Goal: Task Accomplishment & Management: Manage account settings

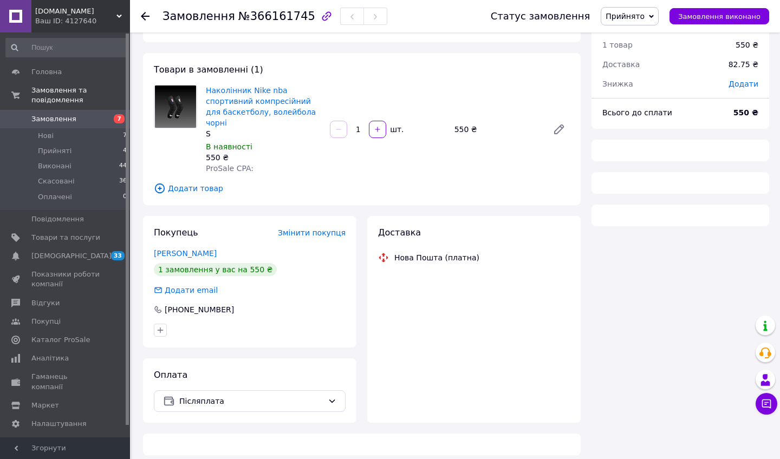
scroll to position [30, 0]
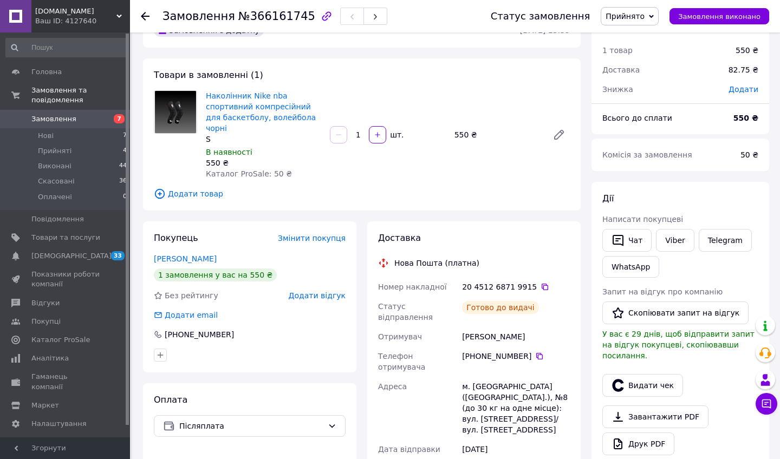
click at [139, 20] on div "Замовлення №366161745 Статус замовлення Прийнято Виконано Скасовано Оплачено За…" at bounding box center [455, 16] width 650 height 32
click at [143, 14] on use at bounding box center [145, 16] width 9 height 9
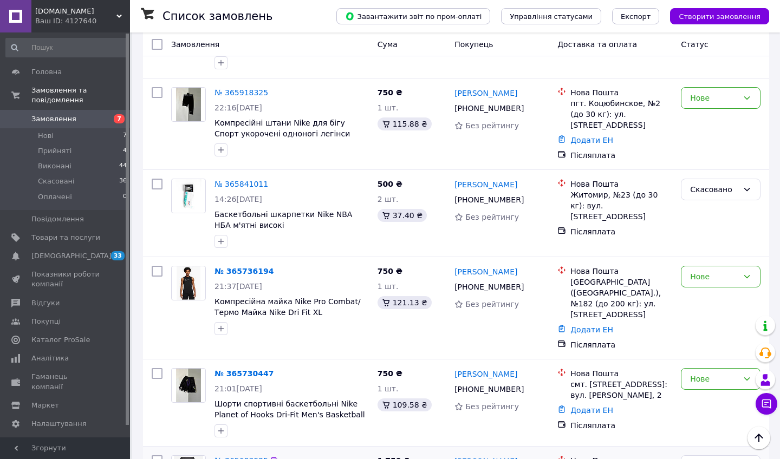
scroll to position [796, 0]
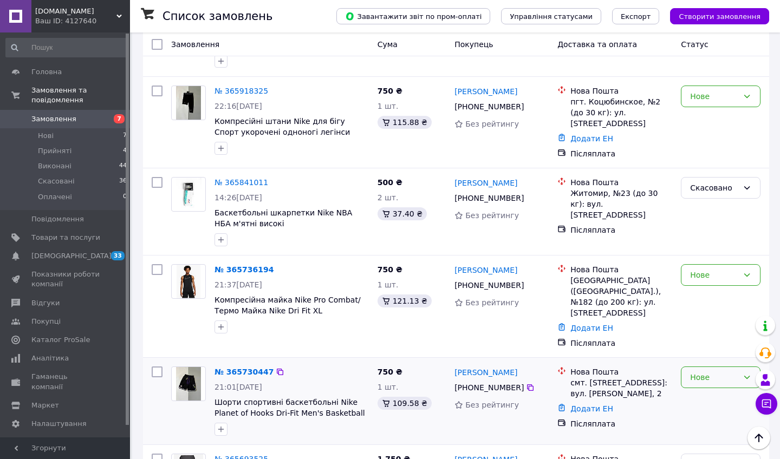
click at [694, 367] on div "Нове" at bounding box center [721, 378] width 80 height 22
click at [695, 375] on li "Скасовано" at bounding box center [720, 374] width 79 height 19
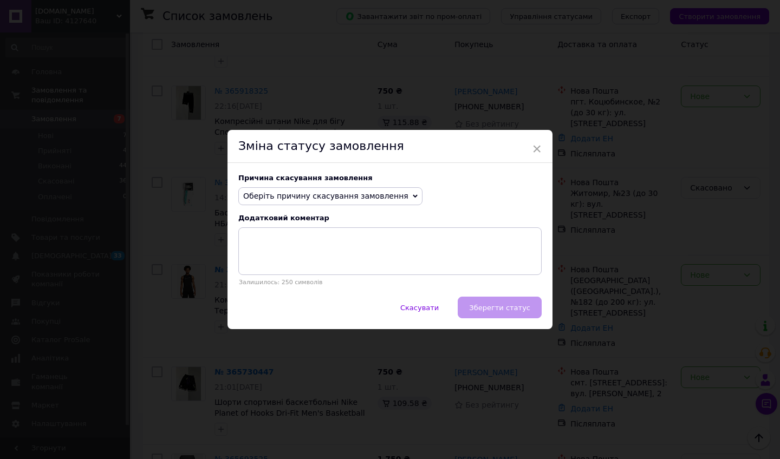
click at [354, 193] on span "Оберіть причину скасування замовлення" at bounding box center [325, 196] width 165 height 9
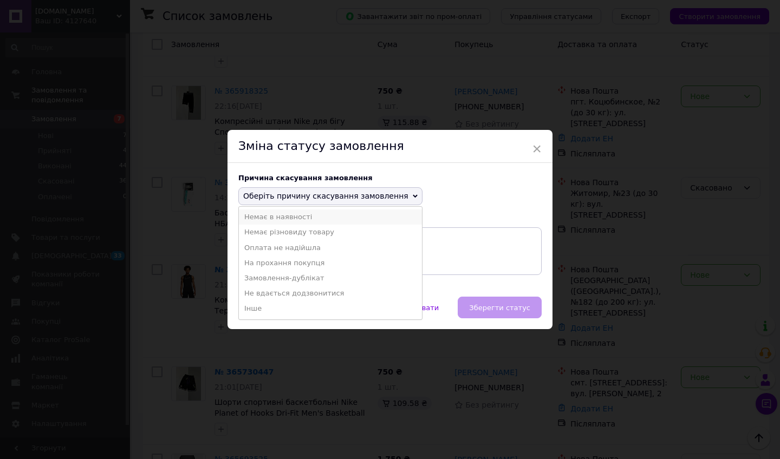
click at [338, 217] on li "Немає в наявності" at bounding box center [330, 217] width 183 height 15
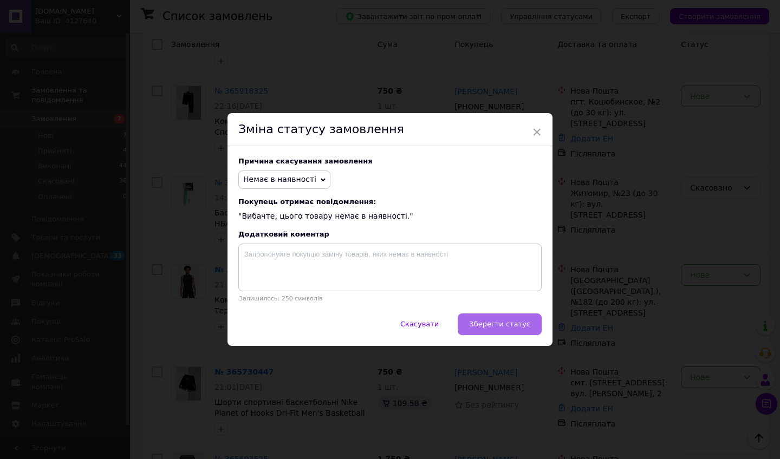
click at [496, 328] on span "Зберегти статус" at bounding box center [499, 324] width 61 height 8
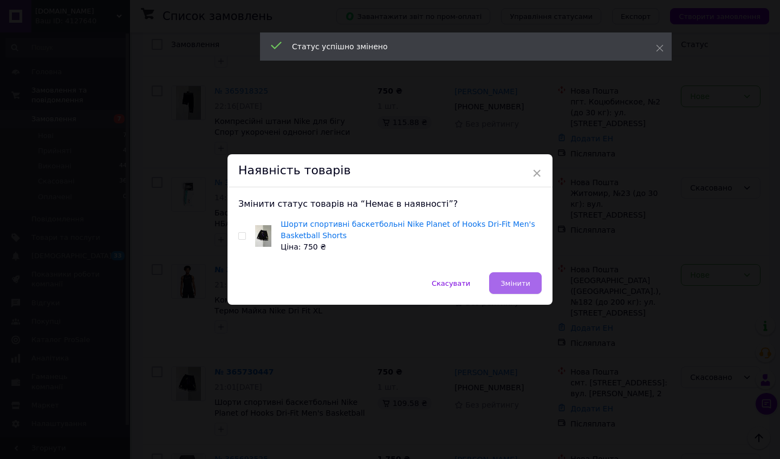
click at [500, 278] on button "Змінити" at bounding box center [515, 283] width 53 height 22
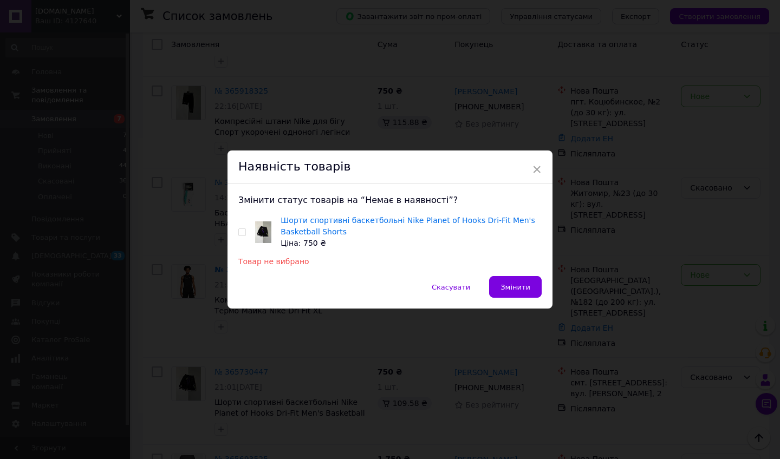
click at [231, 232] on div "Змінити статус товарів на “Немає в наявності”? Шорти спортивні баскетбольні Nik…" at bounding box center [389, 230] width 325 height 93
click at [236, 232] on div "Змінити статус товарів на “Немає в наявності”? Шорти спортивні баскетбольні Nik…" at bounding box center [389, 230] width 325 height 93
click at [238, 233] on input "checkbox" at bounding box center [241, 232] width 7 height 7
checkbox input "true"
click at [528, 292] on button "Змінити" at bounding box center [515, 287] width 53 height 22
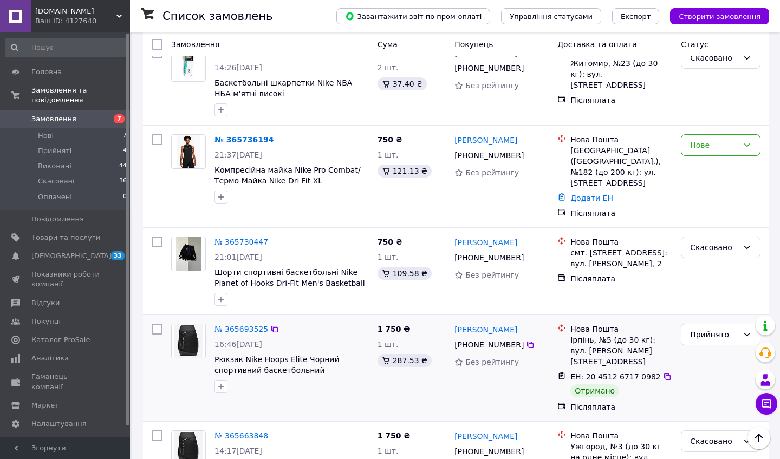
scroll to position [936, 0]
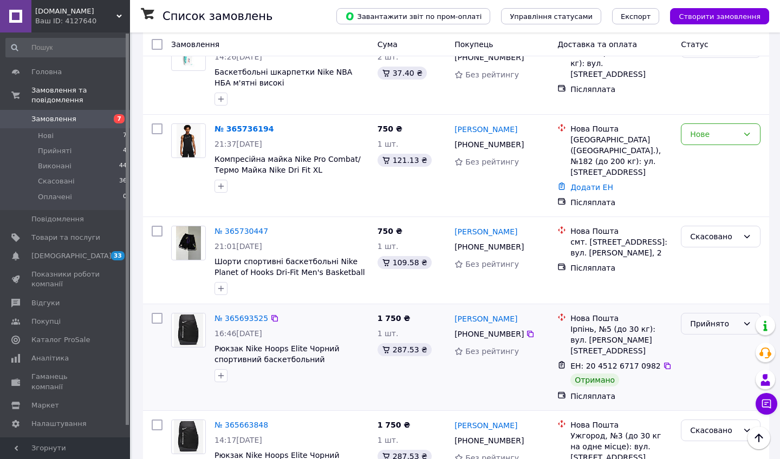
click at [720, 318] on div "Прийнято" at bounding box center [714, 324] width 48 height 12
click at [700, 281] on li "Виконано" at bounding box center [720, 281] width 79 height 19
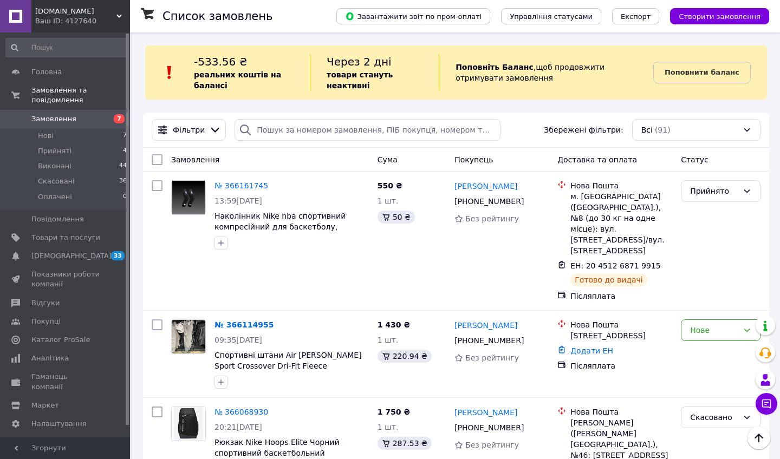
scroll to position [0, 0]
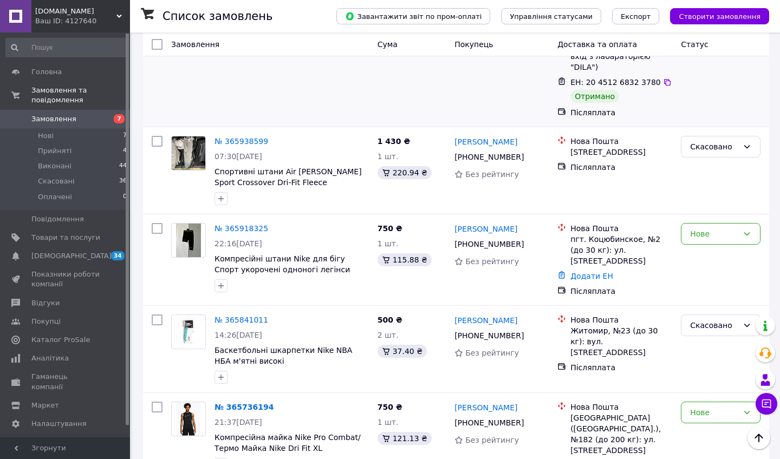
scroll to position [673, 0]
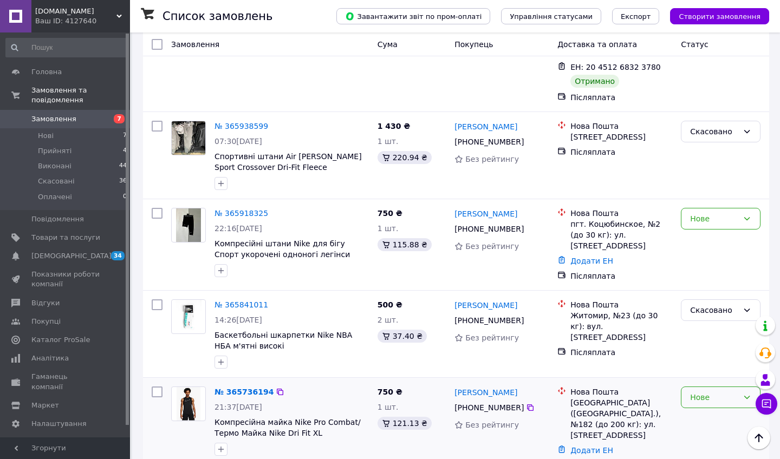
click at [714, 392] on div "Нове" at bounding box center [714, 398] width 48 height 12
click at [706, 396] on li "Скасовано" at bounding box center [720, 394] width 79 height 19
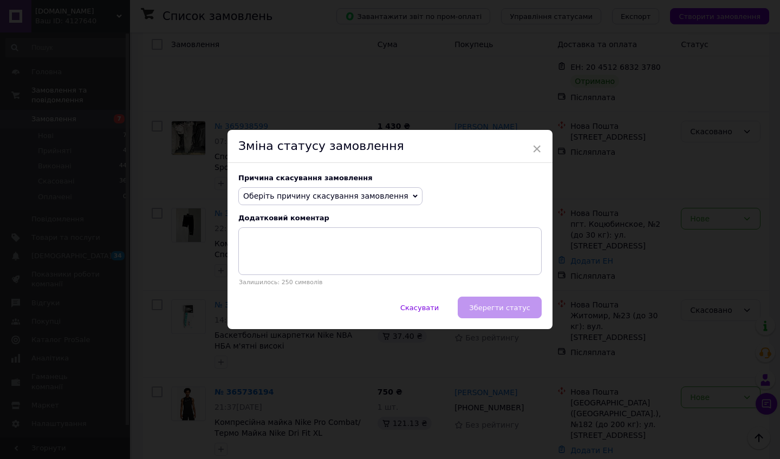
click at [379, 190] on span "Оберіть причину скасування замовлення" at bounding box center [330, 196] width 184 height 18
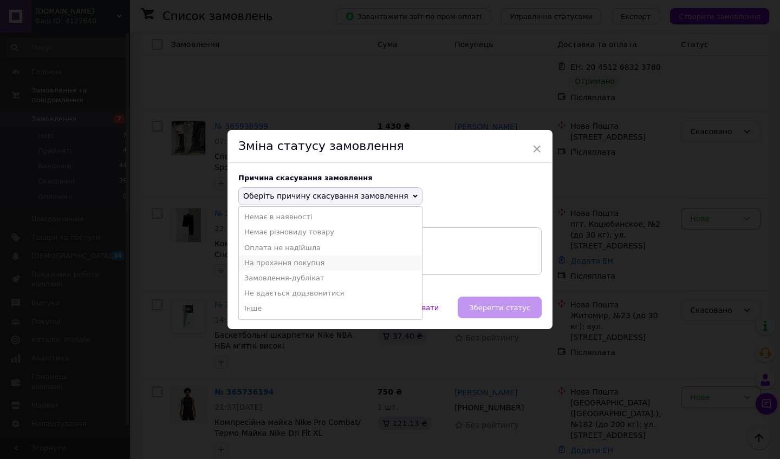
click at [348, 259] on li "На прохання покупця" at bounding box center [330, 263] width 183 height 15
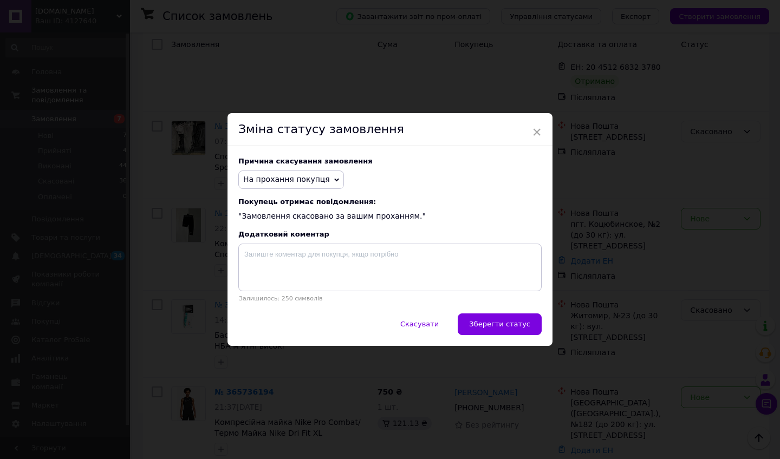
click at [460, 309] on div "Причина скасування замовлення На прохання покупця Немає в наявності Немає різно…" at bounding box center [389, 229] width 325 height 167
click at [477, 320] on button "Зберегти статус" at bounding box center [500, 325] width 84 height 22
